Goal: Task Accomplishment & Management: Use online tool/utility

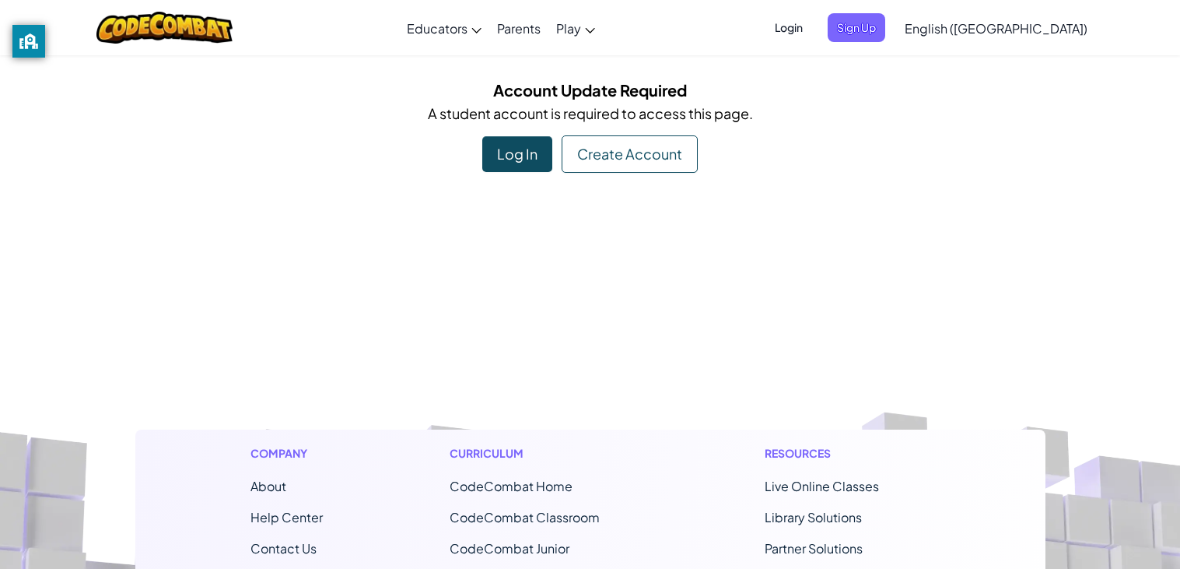
click at [493, 150] on div "Log In" at bounding box center [517, 154] width 70 height 36
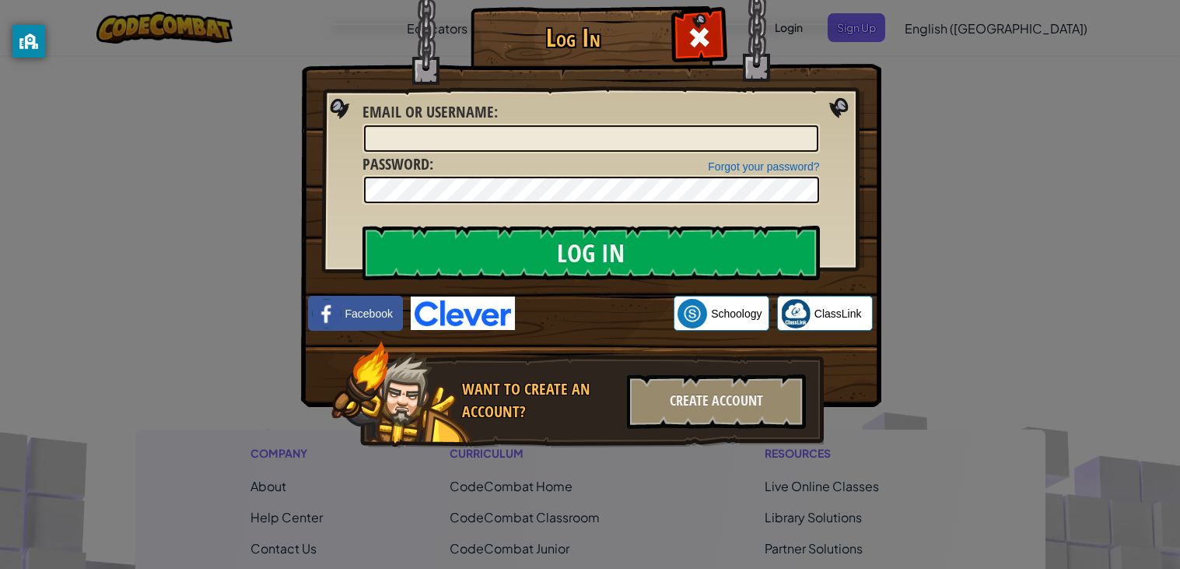
click at [458, 312] on img at bounding box center [463, 312] width 104 height 33
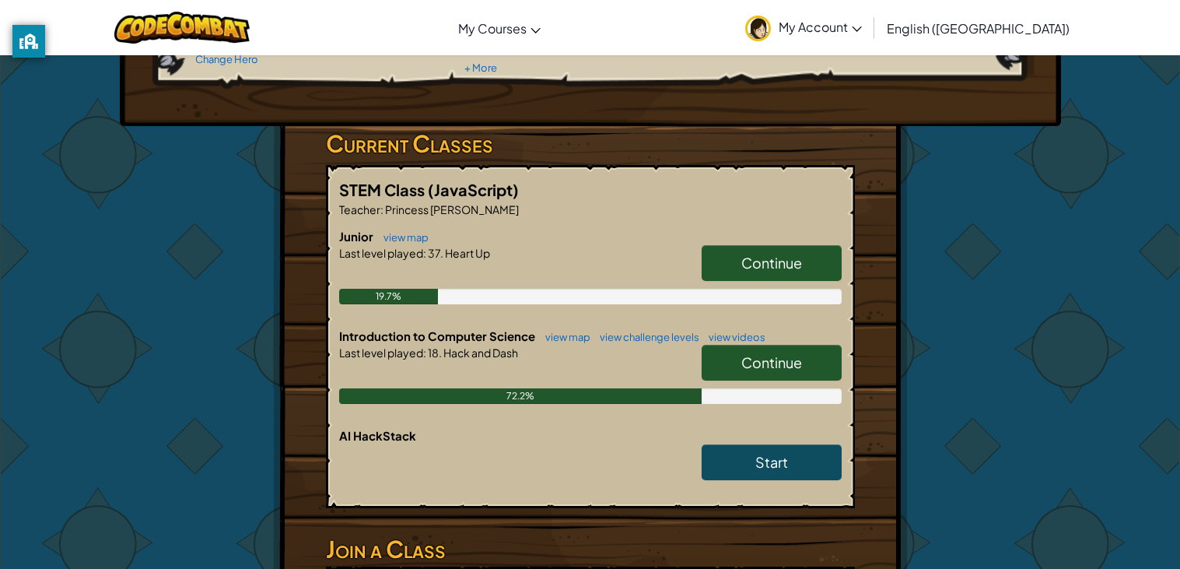
scroll to position [202, 0]
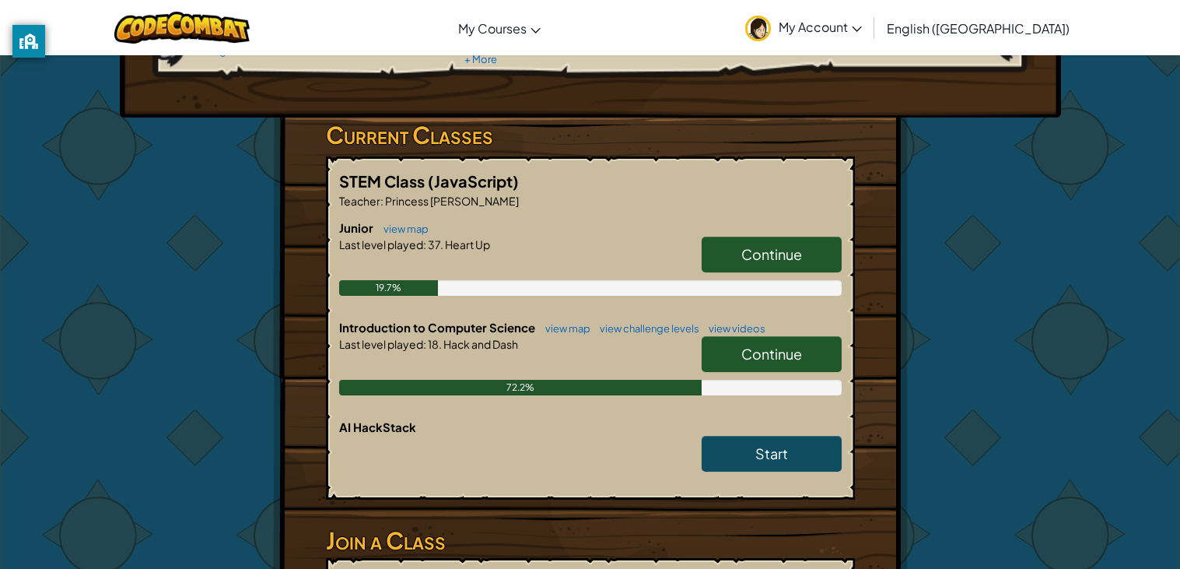
click at [779, 350] on span "Continue" at bounding box center [771, 354] width 61 height 18
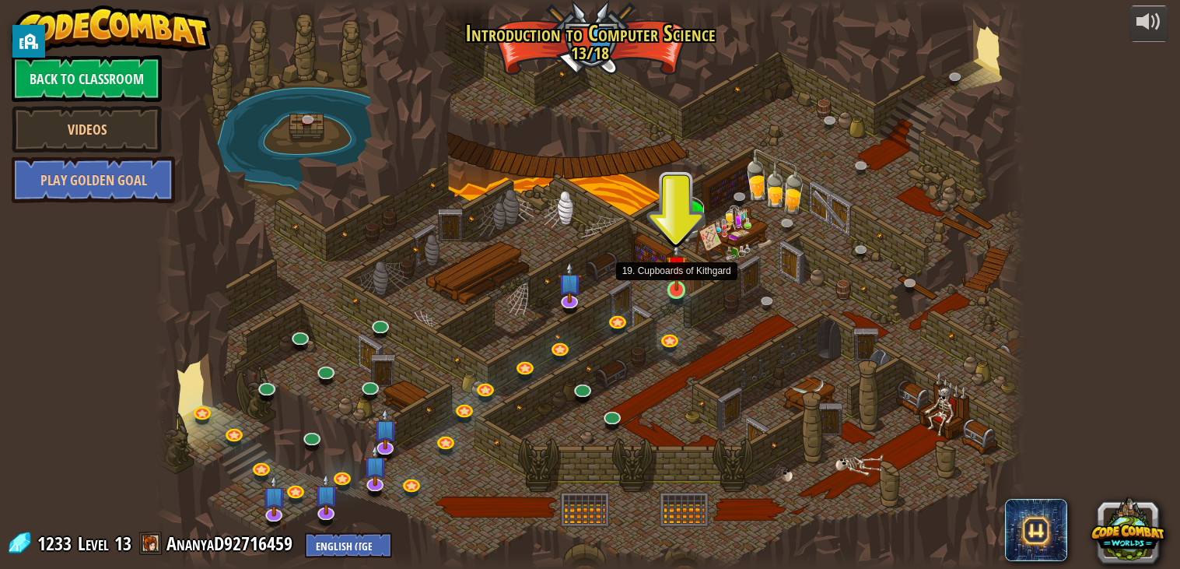
click at [677, 282] on img at bounding box center [677, 266] width 22 height 50
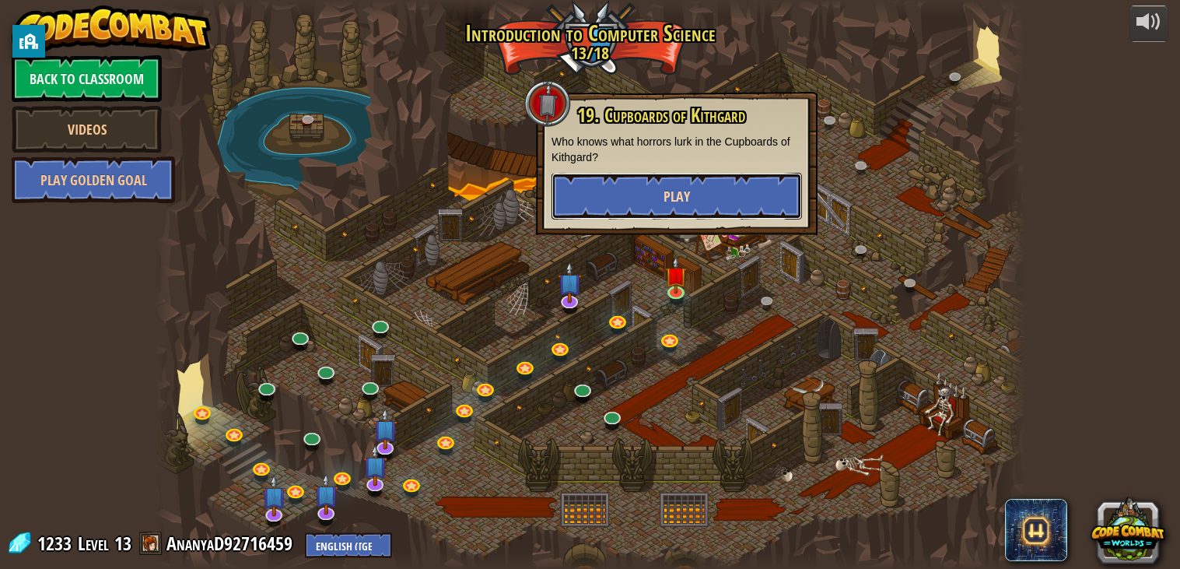
click at [675, 198] on span "Play" at bounding box center [677, 196] width 26 height 19
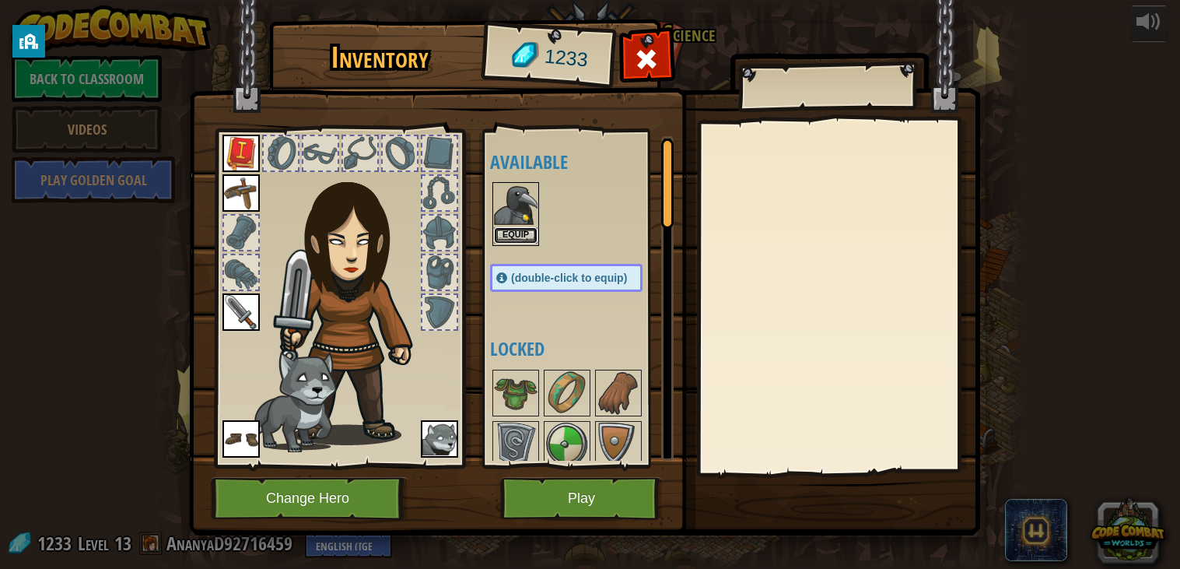
click at [518, 228] on button "Equip" at bounding box center [516, 235] width 44 height 16
click at [0, 0] on button "Equip" at bounding box center [0, 0] width 0 height 0
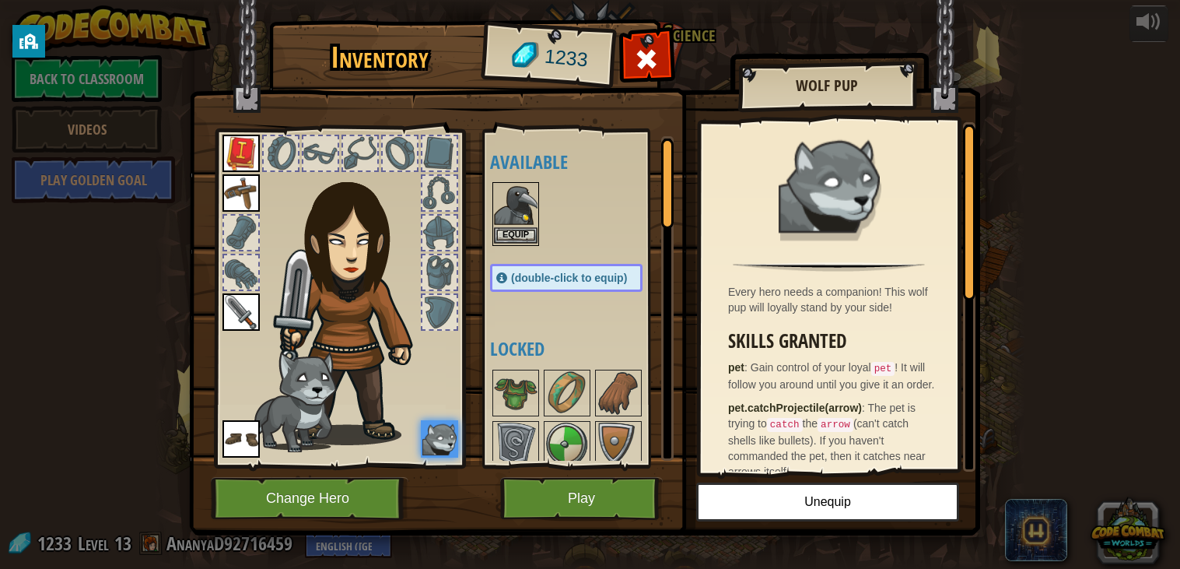
click at [513, 219] on img at bounding box center [516, 206] width 44 height 44
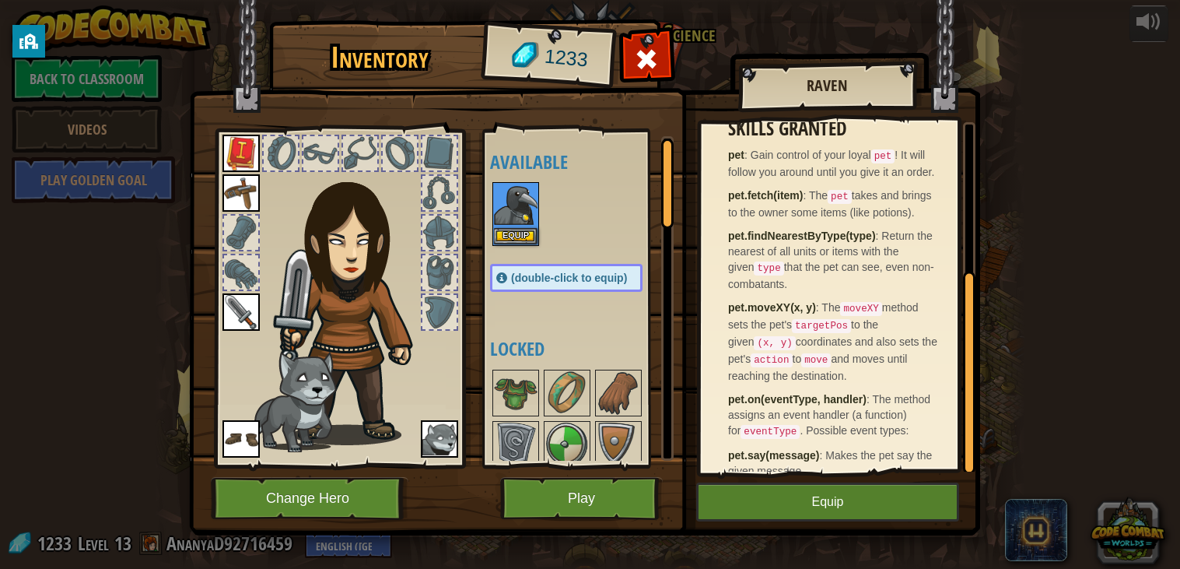
scroll to position [261, 0]
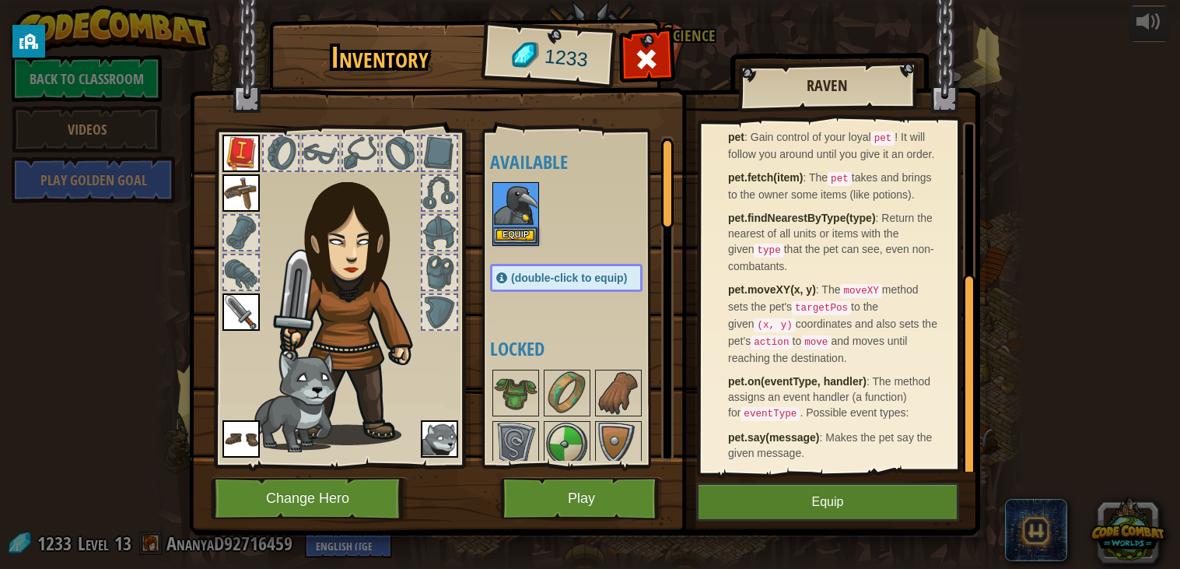
click at [535, 204] on img at bounding box center [516, 206] width 44 height 44
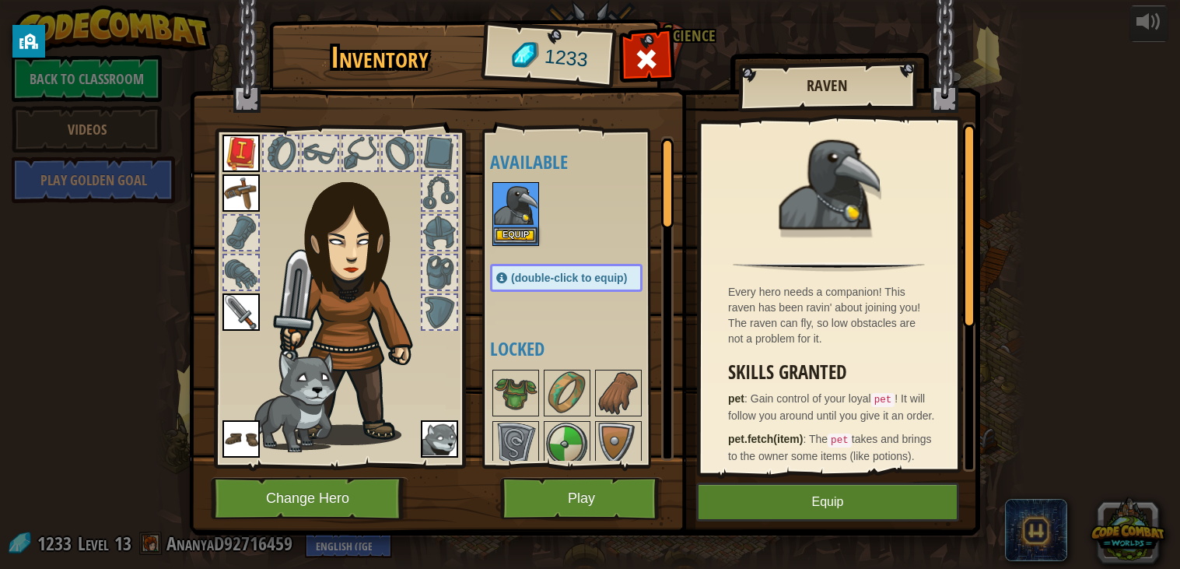
click at [535, 204] on img at bounding box center [516, 206] width 44 height 44
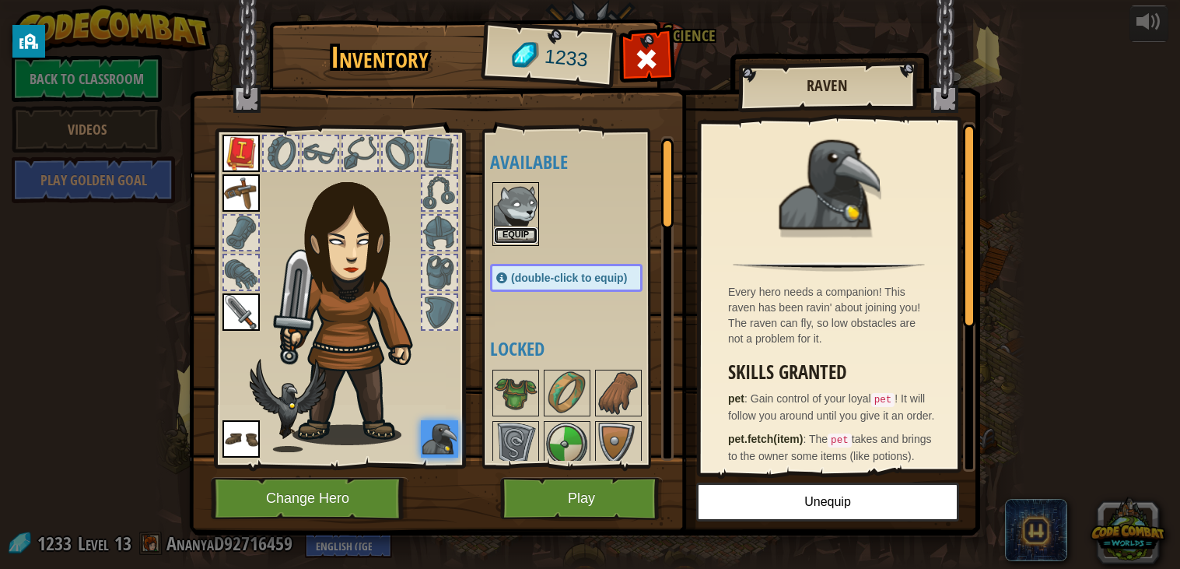
click at [534, 232] on button "Equip" at bounding box center [516, 235] width 44 height 16
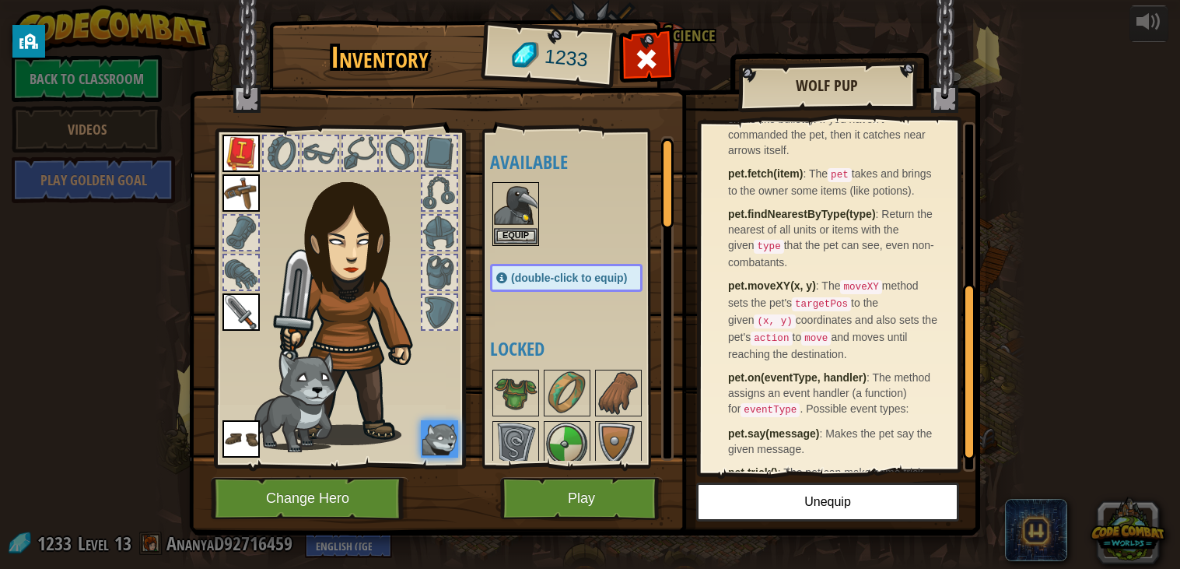
scroll to position [356, 0]
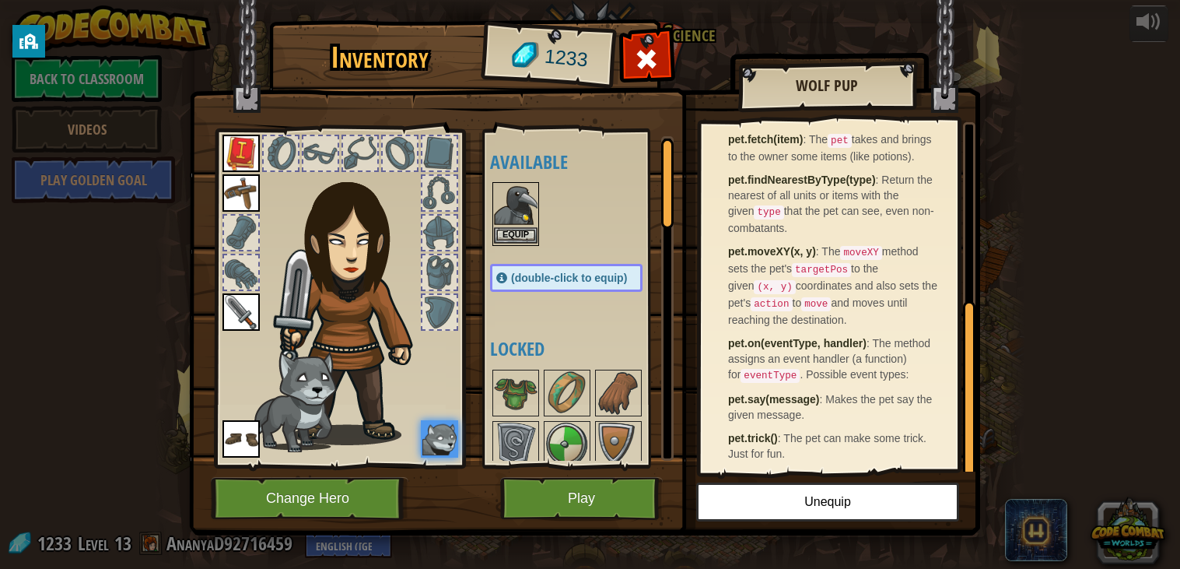
click at [520, 211] on img at bounding box center [516, 206] width 44 height 44
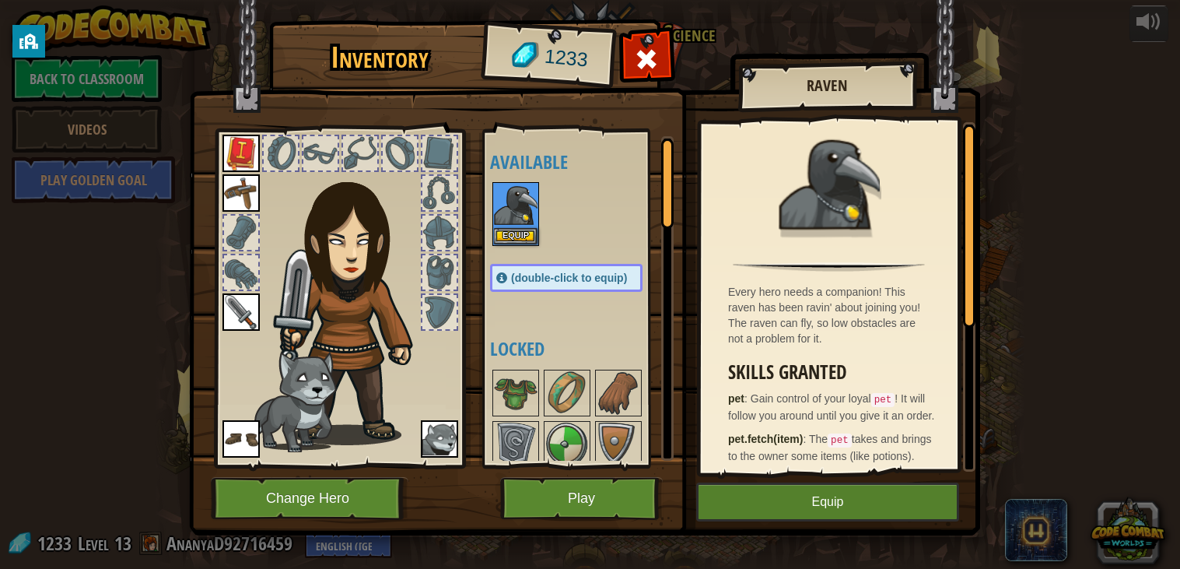
scroll to position [261, 0]
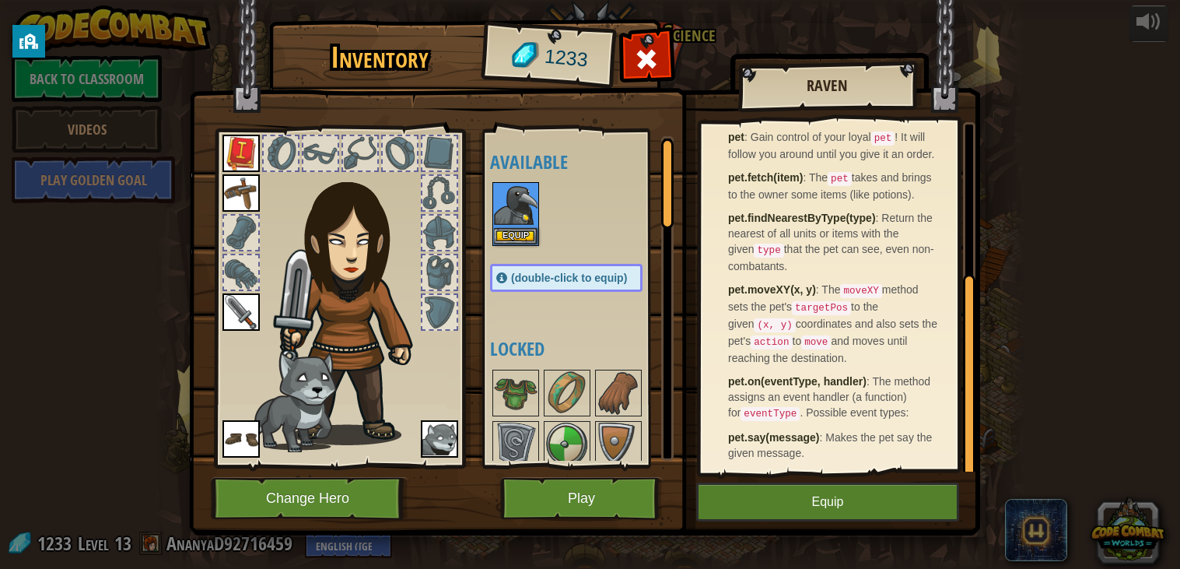
click at [438, 436] on img at bounding box center [439, 438] width 37 height 37
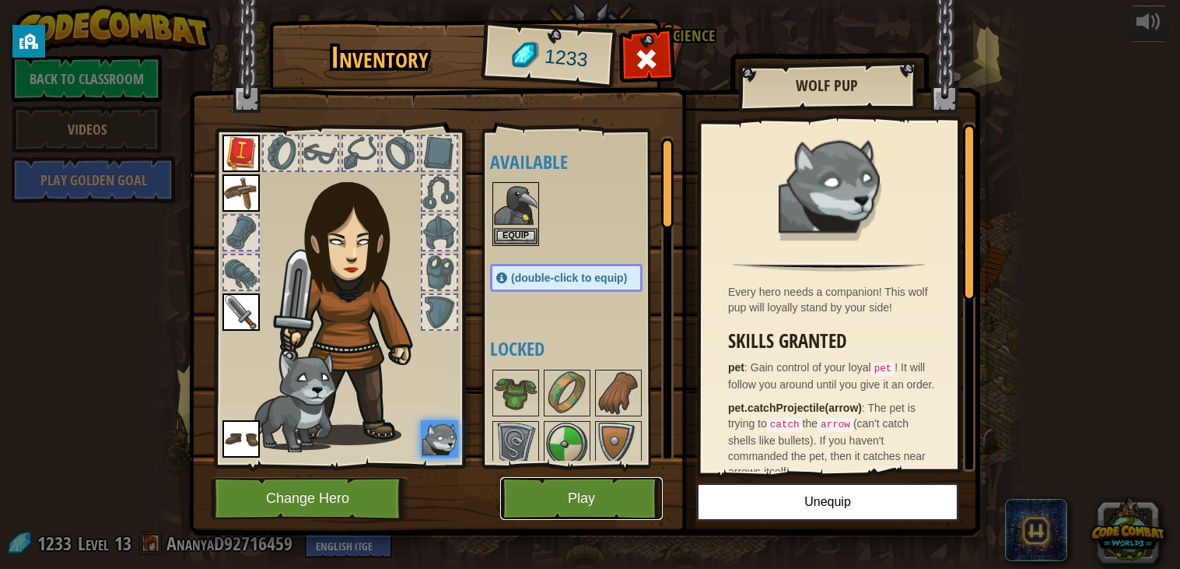
click at [546, 501] on button "Play" at bounding box center [581, 498] width 163 height 43
